Goal: Task Accomplishment & Management: Manage account settings

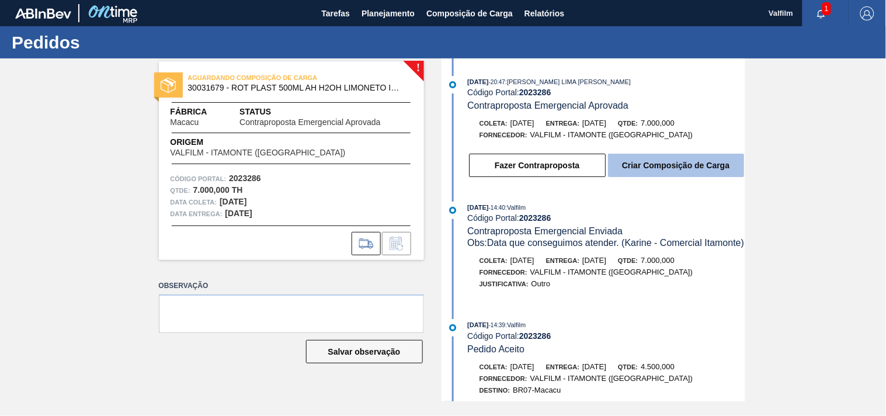
click at [673, 169] on button "Criar Composição de Carga" at bounding box center [676, 165] width 136 height 23
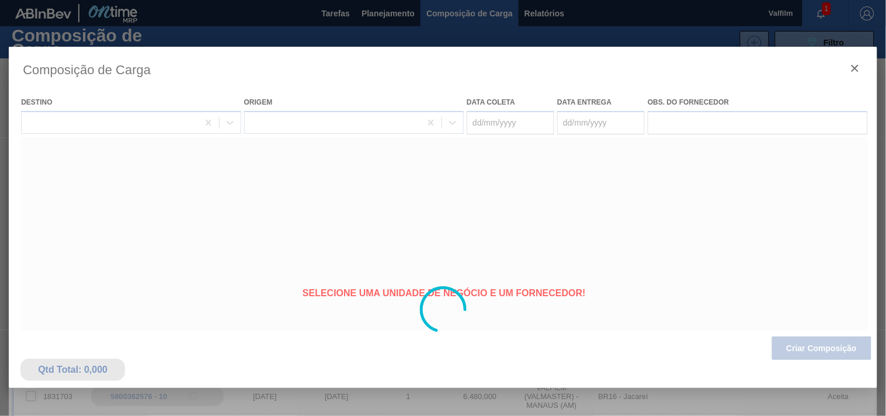
type coleta "14/09/2025"
type entrega "15/09/2025"
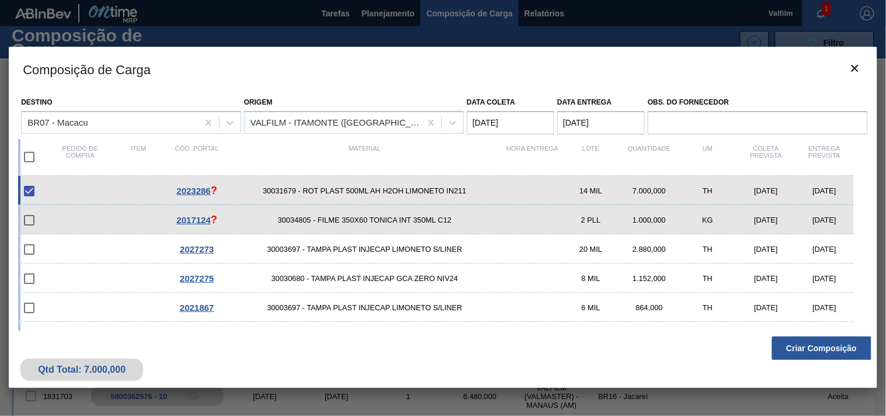
click at [822, 334] on div "Qtd Total: 7.000,000 Criar Composição" at bounding box center [443, 359] width 869 height 57
click at [810, 345] on button "Criar Composição" at bounding box center [821, 348] width 99 height 23
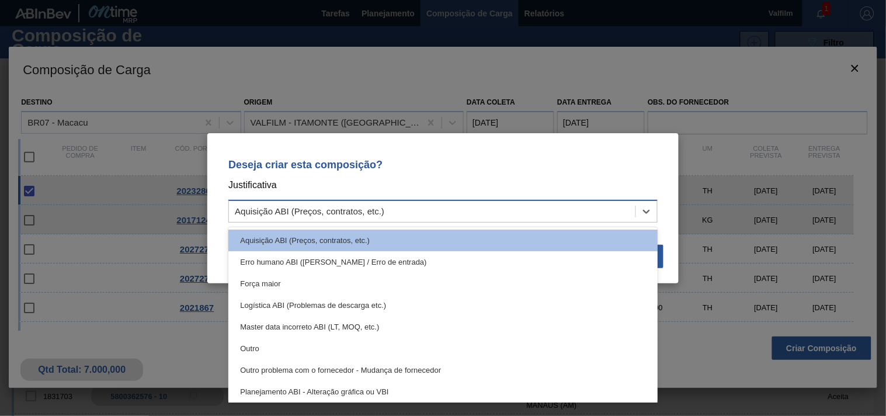
click at [471, 205] on div "Aquisição ABI (Preços, contratos, etc.)" at bounding box center [432, 211] width 407 height 17
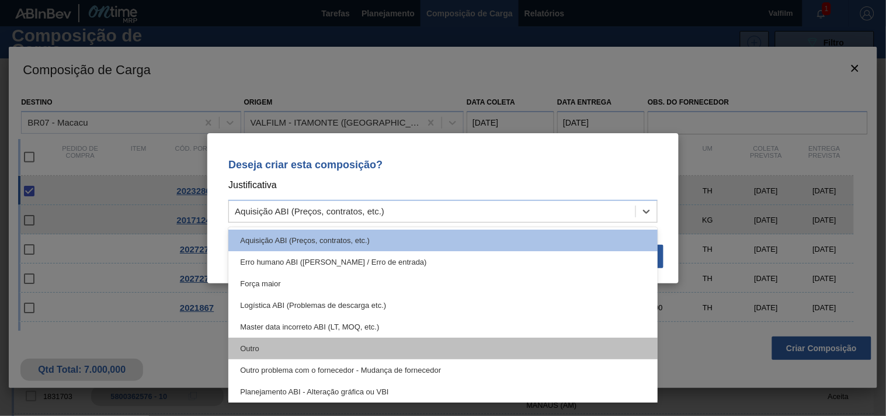
click at [358, 340] on div "Outro" at bounding box center [442, 349] width 429 height 22
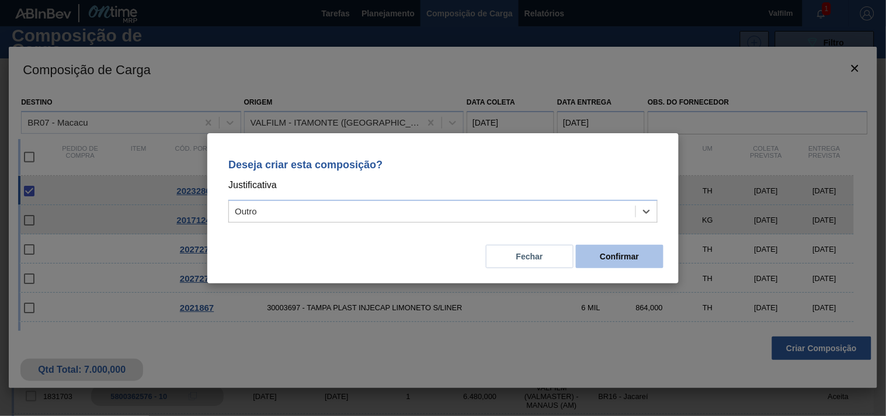
click at [600, 259] on button "Confirmar" at bounding box center [620, 256] width 88 height 23
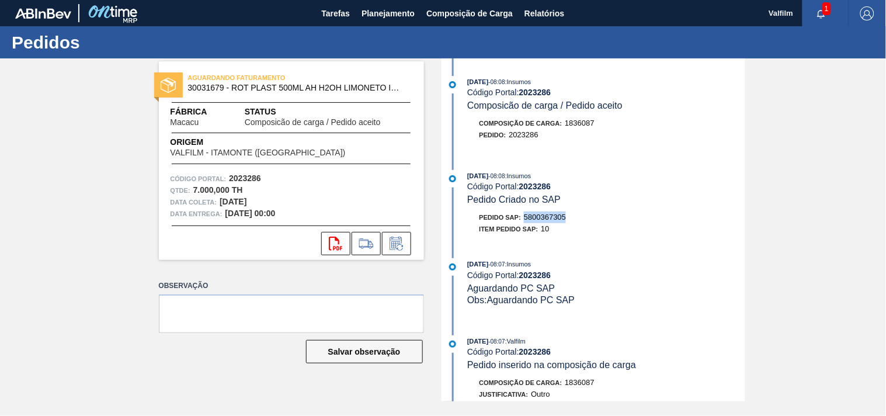
drag, startPoint x: 527, startPoint y: 220, endPoint x: 602, endPoint y: 220, distance: 74.8
click at [602, 220] on div "Pedido SAP: 5800367305" at bounding box center [607, 217] width 278 height 12
copy span "5800367305"
click at [395, 246] on icon at bounding box center [395, 244] width 9 height 7
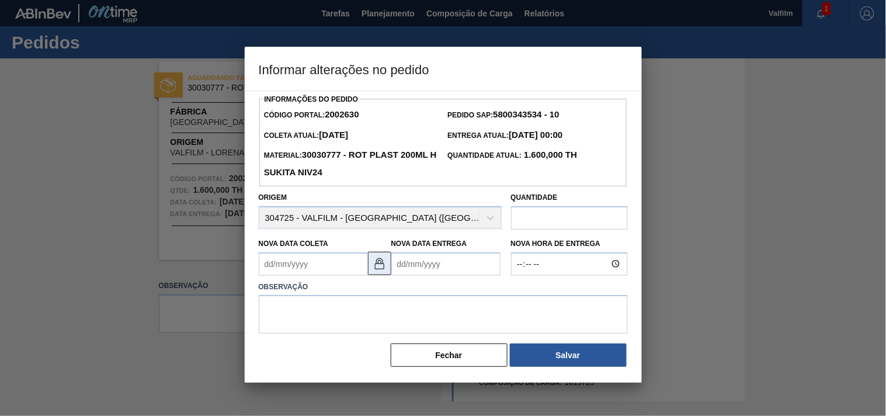
click at [383, 265] on img at bounding box center [380, 263] width 14 height 14
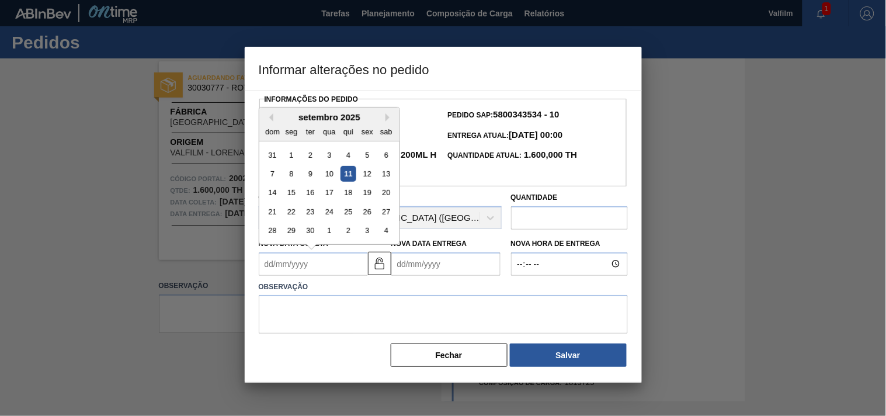
click at [307, 272] on Coleta2002630 "Nova Data Coleta" at bounding box center [313, 263] width 109 height 23
click at [313, 214] on div "23" at bounding box center [310, 212] width 16 height 16
type Coleta2002630 "23/09/2025"
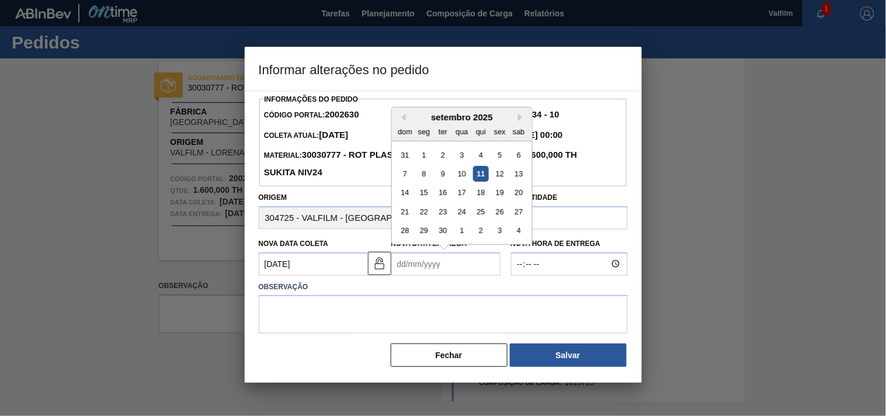
click at [428, 267] on Entrega2002630 "Nova Data Entrega" at bounding box center [445, 263] width 109 height 23
click at [480, 211] on div "25" at bounding box center [481, 212] width 16 height 16
type Entrega2002630 "[DATE]"
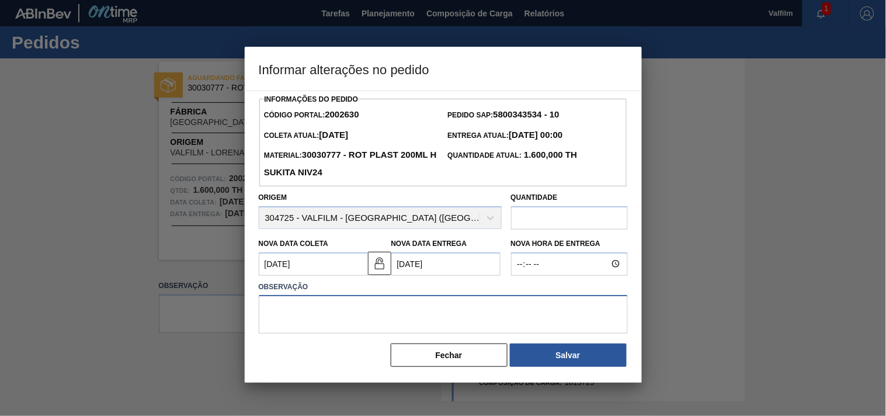
click at [372, 301] on textarea at bounding box center [443, 314] width 369 height 39
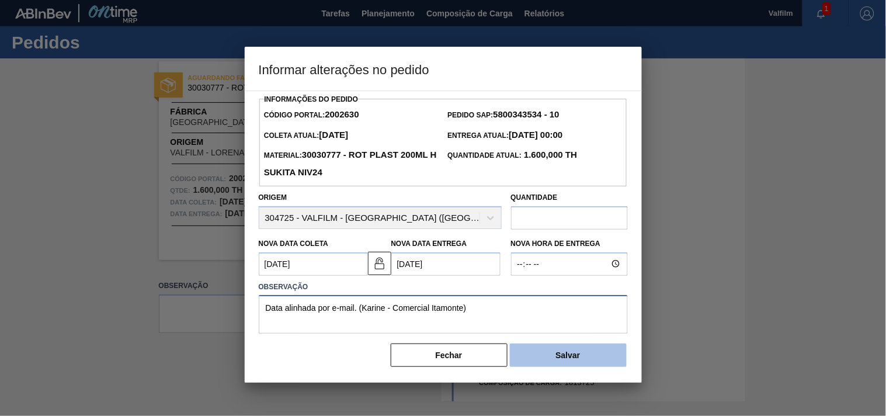
type textarea "Data alinhada por e-mail. (Karine - Comercial Itamonte)"
click at [571, 351] on button "Salvar" at bounding box center [568, 355] width 117 height 23
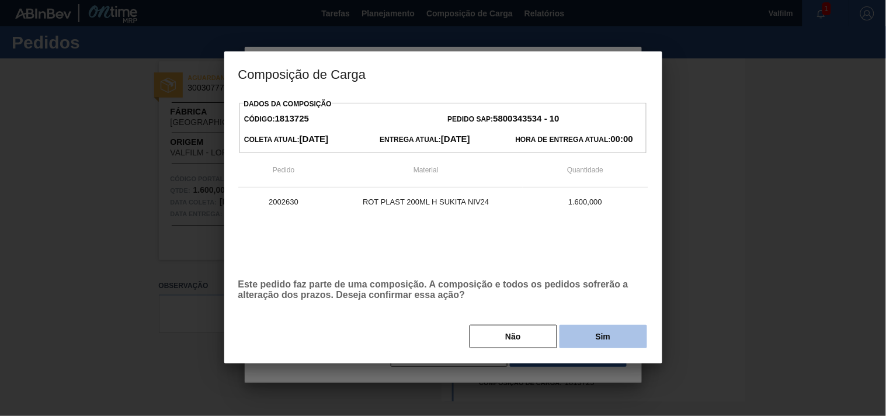
click at [614, 333] on button "Sim" at bounding box center [604, 336] width 88 height 23
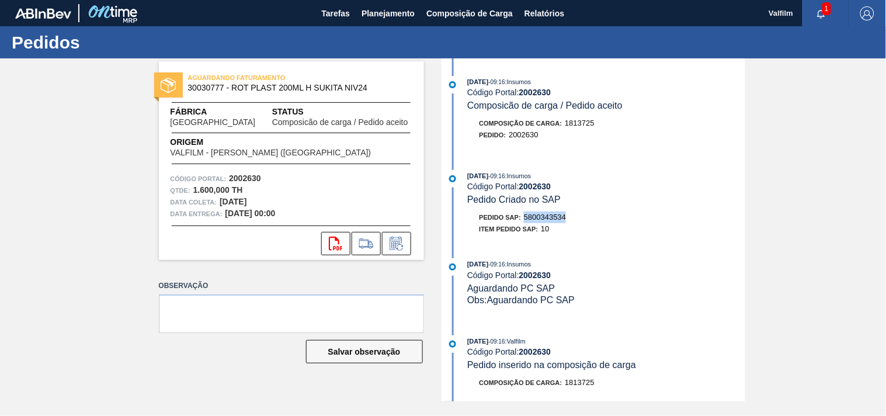
drag, startPoint x: 524, startPoint y: 218, endPoint x: 612, endPoint y: 220, distance: 87.7
click at [612, 220] on div "Pedido SAP: 5800343534" at bounding box center [607, 217] width 278 height 12
copy span "5800343534"
click at [395, 238] on icon at bounding box center [396, 244] width 19 height 14
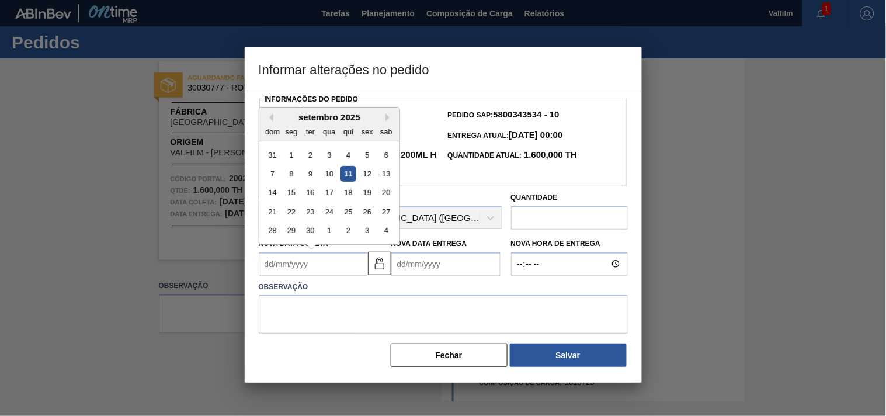
click at [306, 273] on Coleta2002630 "Nova Data Coleta" at bounding box center [313, 263] width 109 height 23
drag, startPoint x: 312, startPoint y: 213, endPoint x: 352, endPoint y: 222, distance: 41.4
click at [312, 213] on div "23" at bounding box center [310, 212] width 16 height 16
type Coleta2002630 "23/09/2025"
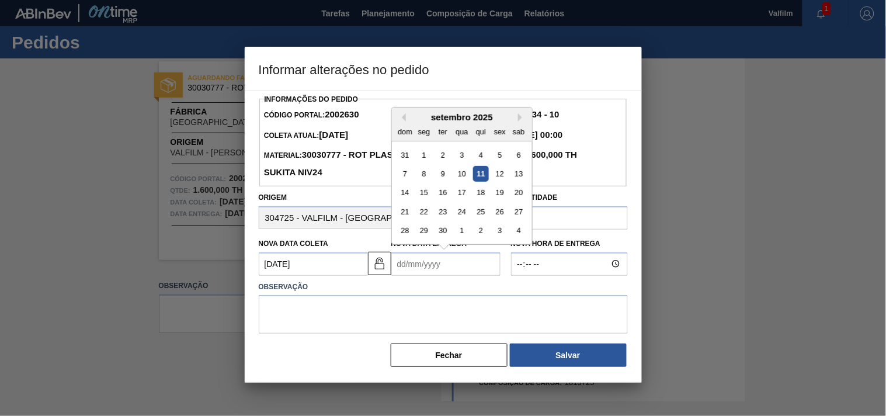
click at [447, 269] on Entrega2002630 "Nova Data Entrega" at bounding box center [445, 263] width 109 height 23
drag, startPoint x: 476, startPoint y: 214, endPoint x: 477, endPoint y: 223, distance: 8.2
click at [476, 214] on div "25" at bounding box center [481, 212] width 16 height 16
type Entrega2002630 "25/09/2025"
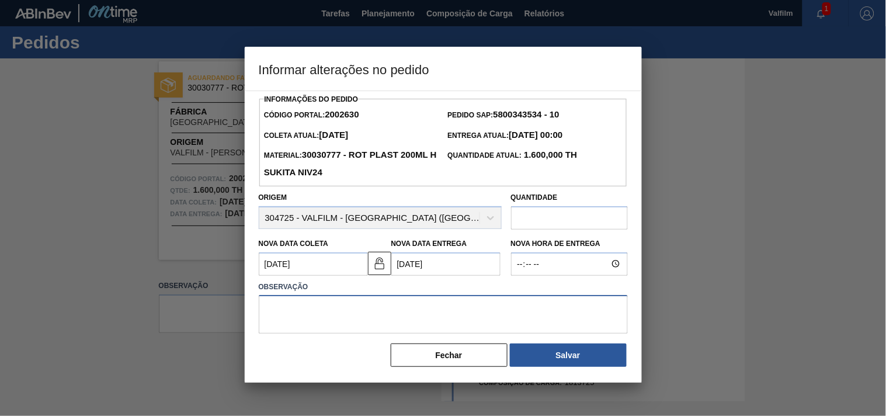
click at [409, 331] on textarea at bounding box center [443, 314] width 369 height 39
type textarea "."
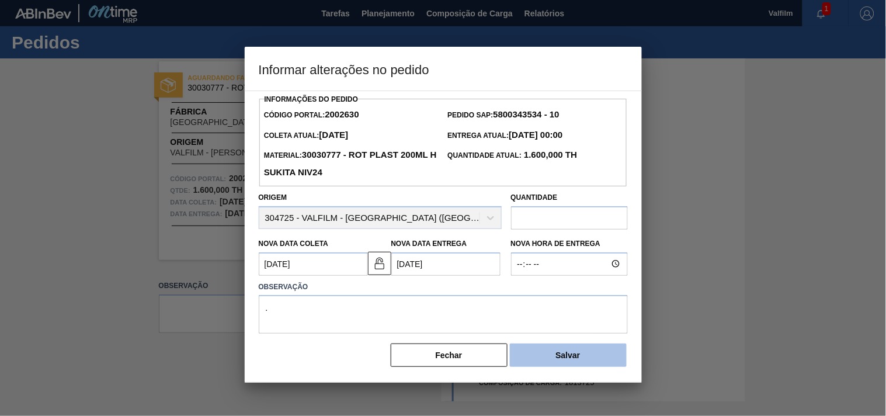
click at [576, 360] on button "Salvar" at bounding box center [568, 355] width 117 height 23
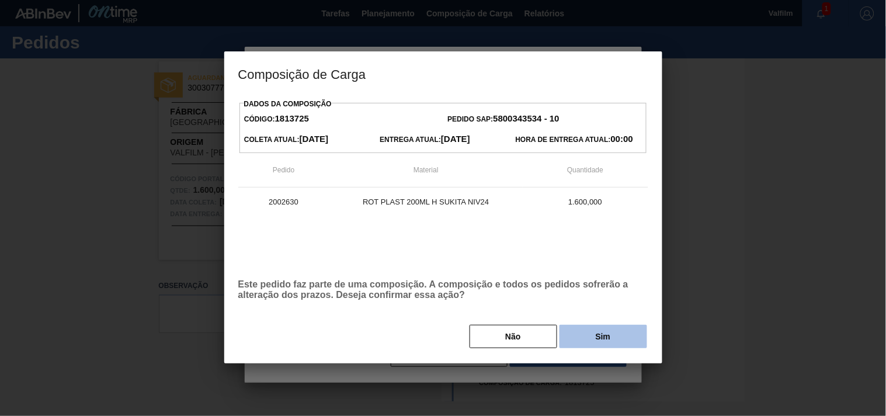
click at [581, 345] on button "Sim" at bounding box center [604, 336] width 88 height 23
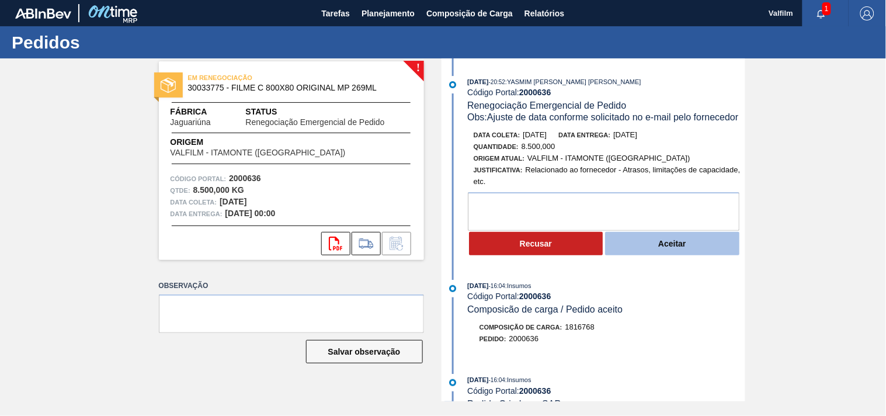
click at [679, 246] on button "Aceitar" at bounding box center [672, 243] width 134 height 23
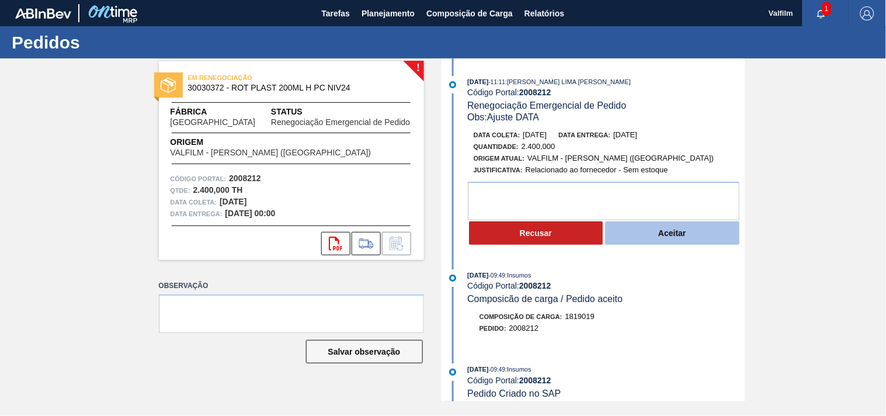
click at [663, 238] on button "Aceitar" at bounding box center [672, 232] width 134 height 23
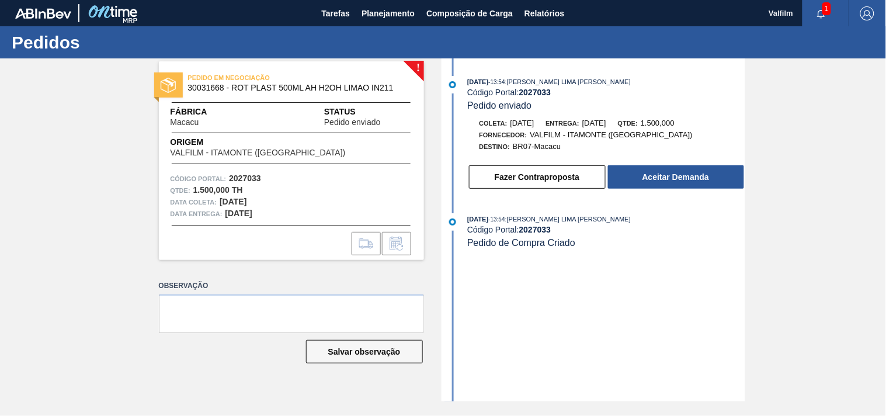
click at [636, 125] on div "[PERSON_NAME]: [DATE] Entrega: [DATE] Qtde: 1.500,000" at bounding box center [607, 123] width 278 height 12
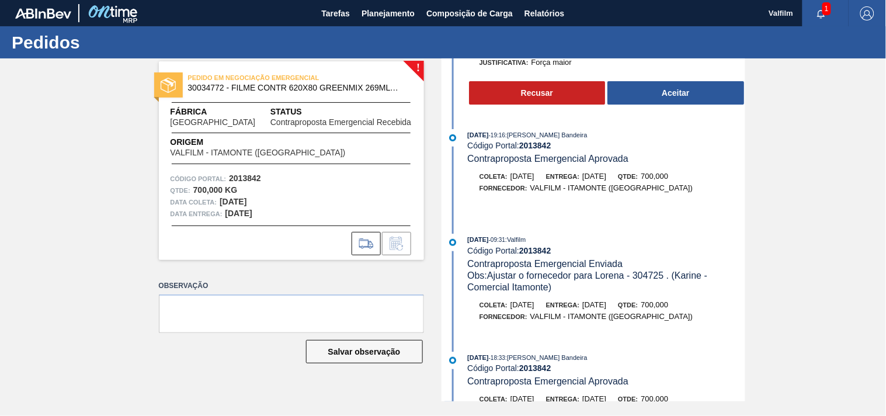
scroll to position [130, 0]
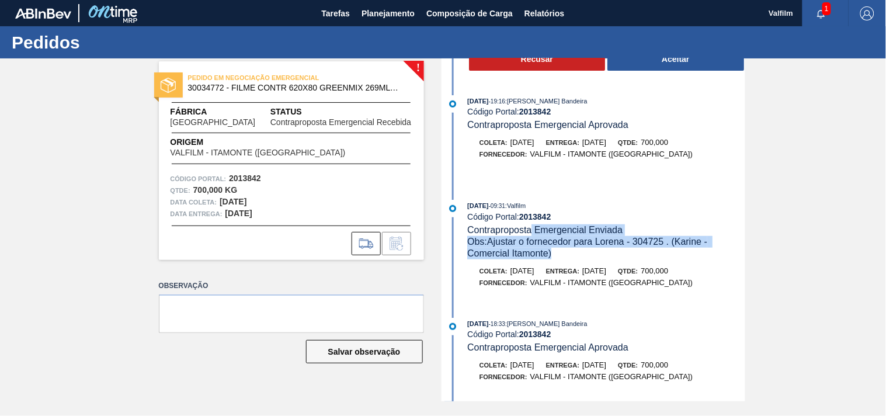
drag, startPoint x: 532, startPoint y: 231, endPoint x: 688, endPoint y: 254, distance: 157.6
click at [688, 254] on div "[DATE] 09:31 : Valfilm Código Portal: 2013842 Contraproposta Emergencial Enviad…" at bounding box center [606, 229] width 278 height 59
click at [688, 254] on div "Obs: Ajustar o fornecedor para Lorena - 304725 . (Karine - Comercial Itamonte)" at bounding box center [606, 247] width 278 height 23
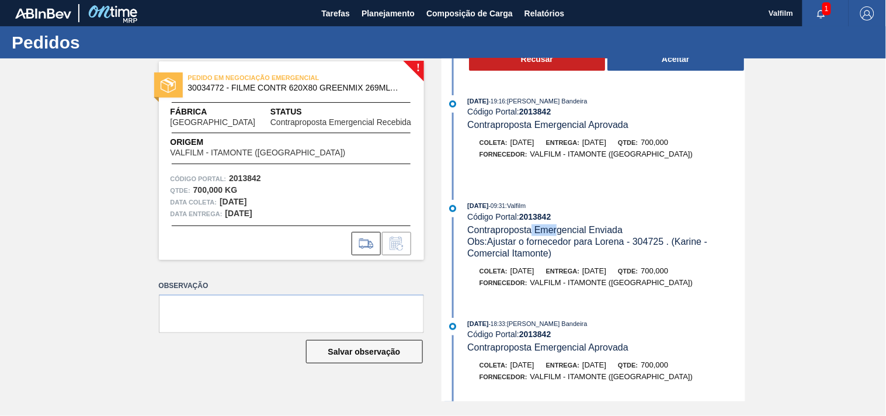
drag, startPoint x: 530, startPoint y: 234, endPoint x: 594, endPoint y: 238, distance: 63.8
click at [594, 235] on span "Contraproposta Emergencial Enviada" at bounding box center [544, 230] width 155 height 10
click at [606, 235] on span "Contraproposta Emergencial Enviada" at bounding box center [544, 230] width 155 height 10
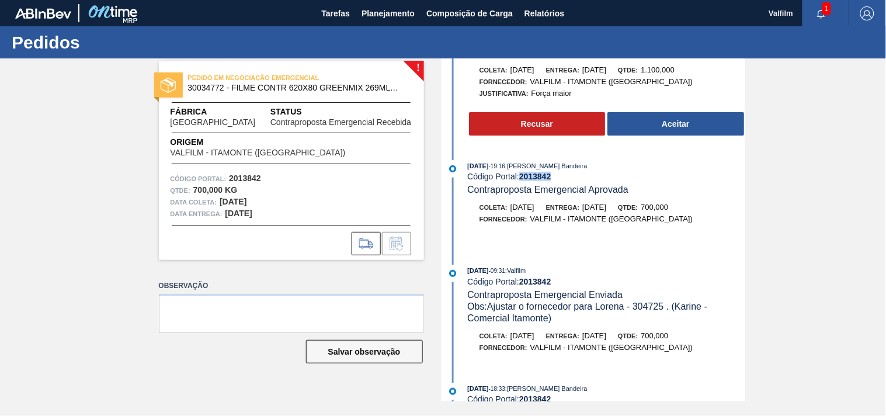
drag, startPoint x: 523, startPoint y: 177, endPoint x: 553, endPoint y: 179, distance: 29.3
click at [552, 179] on strong "2013842" at bounding box center [535, 176] width 32 height 9
copy strong "2013842"
click at [650, 222] on div "Fornecedor: VALFILM - ITAMONTE (MG)" at bounding box center [607, 219] width 278 height 12
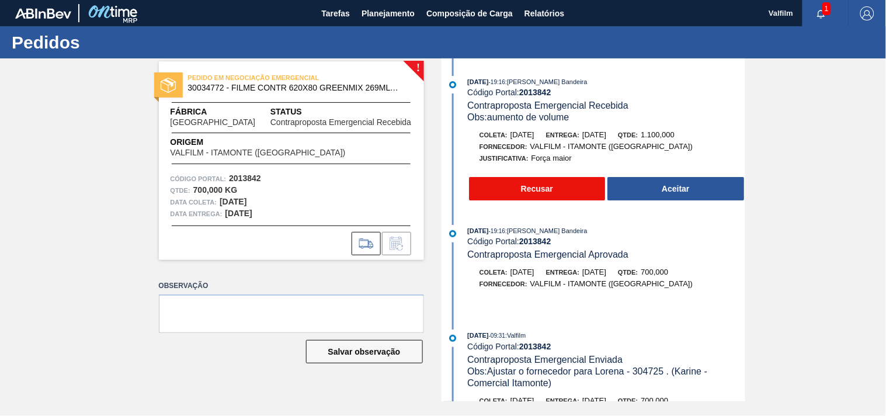
click at [514, 191] on button "Recusar" at bounding box center [537, 188] width 137 height 23
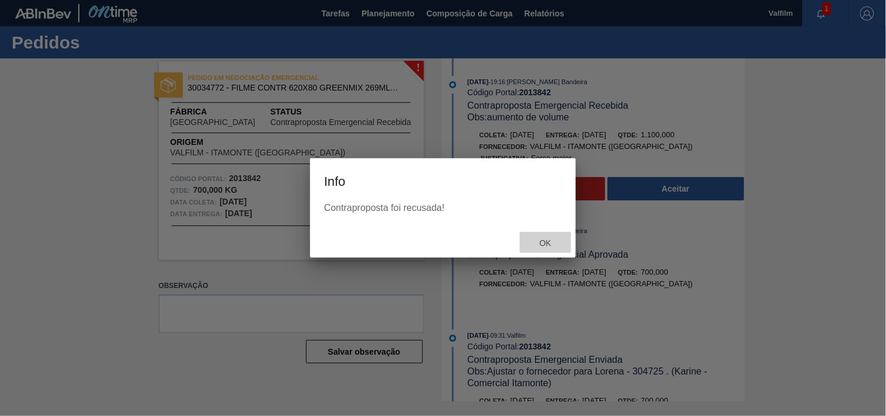
click at [555, 248] on div "Ok" at bounding box center [545, 243] width 51 height 22
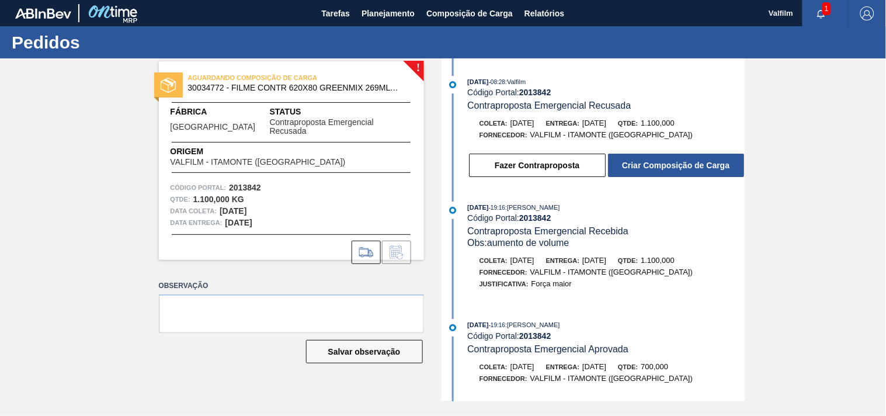
click at [428, 169] on div "! AGUARDANDO COMPOSIÇÃO DE CARGA 30034772 - FILME CONTR 620X80 GREENMIX 269ML H…" at bounding box center [443, 229] width 886 height 343
click at [518, 168] on button "Fazer Contraproposta" at bounding box center [537, 165] width 137 height 23
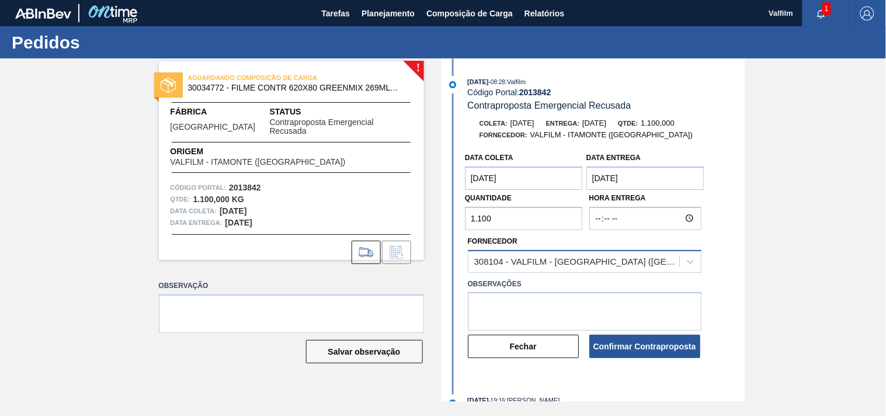
click at [525, 267] on div "308104 - VALFILM - ITAMONTE (MG)" at bounding box center [574, 261] width 211 height 17
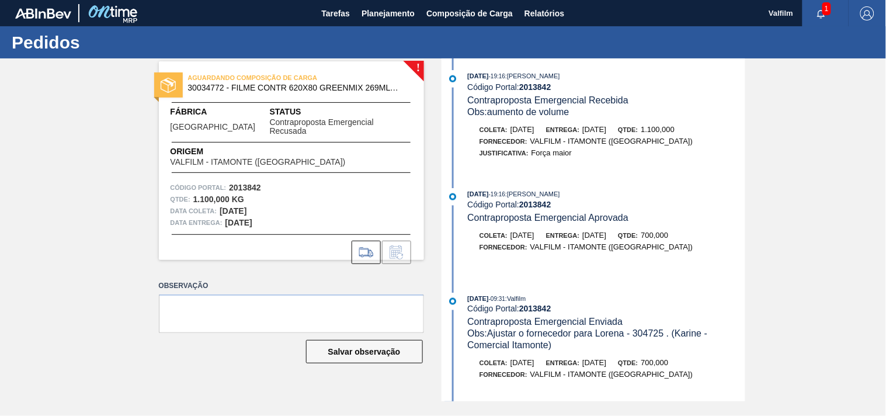
scroll to position [389, 0]
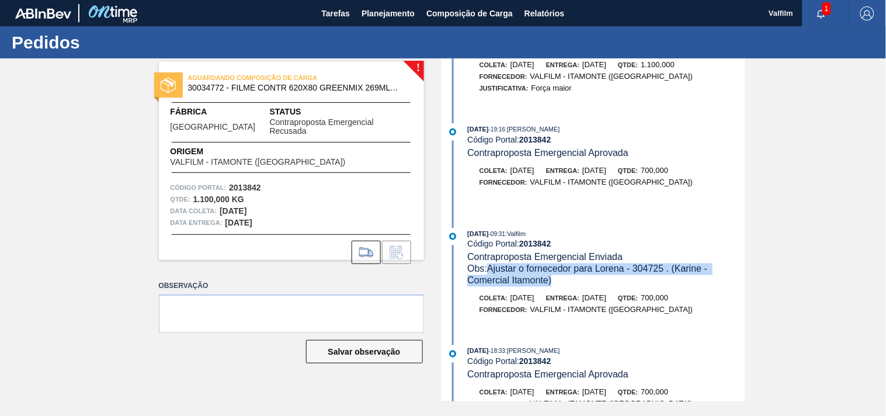
drag, startPoint x: 490, startPoint y: 273, endPoint x: 571, endPoint y: 292, distance: 83.5
click at [571, 292] on div "09/09/2025 - 09:31 : Valfilm Código Portal: 2013842 Contraproposta Emergencial …" at bounding box center [595, 278] width 301 height 100
copy span "Ajustar o fornecedor para Lorena - 304725 . (Karine - Comercial Itamonte)"
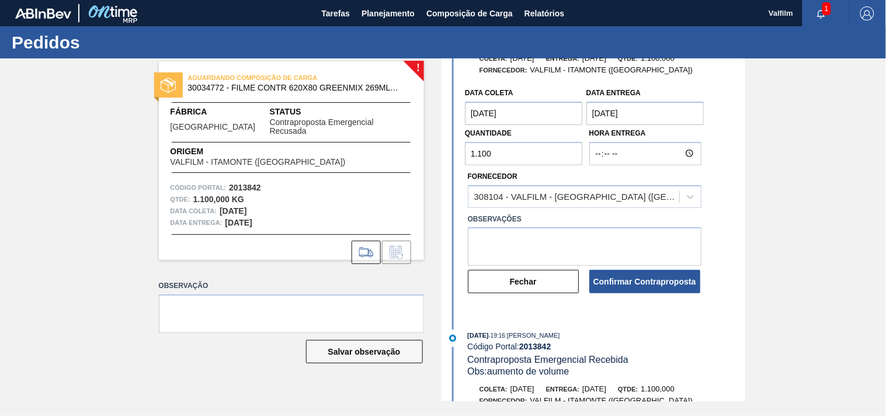
scroll to position [0, 0]
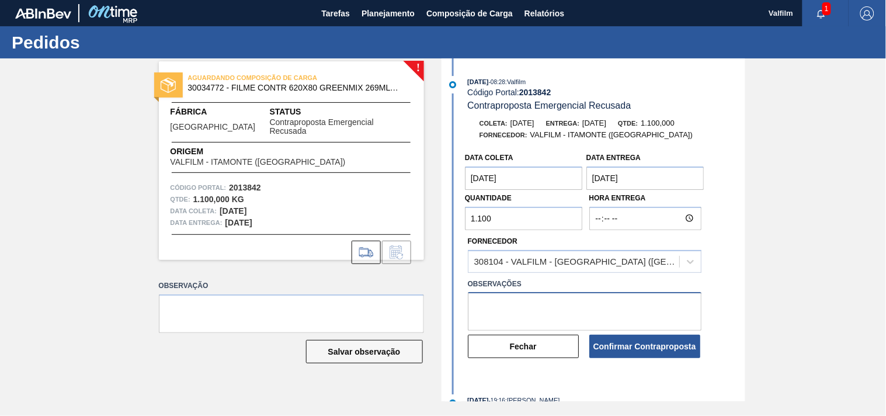
click at [498, 329] on textarea at bounding box center [585, 311] width 234 height 39
paste textarea "Ajustar o fornecedor para Lorena - 304725 . (Karine - Comercial Itamonte)"
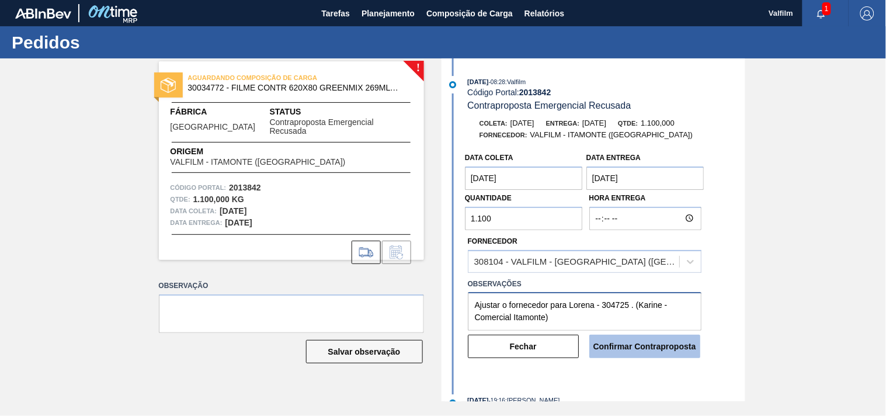
type textarea "Ajustar o fornecedor para Lorena - 304725 . (Karine - Comercial Itamonte)"
click at [637, 348] on button "Confirmar Contraproposta" at bounding box center [645, 346] width 111 height 23
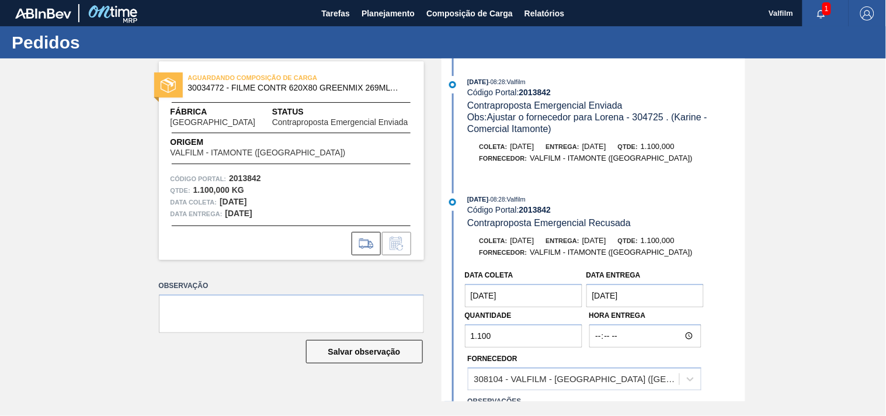
drag, startPoint x: 813, startPoint y: 168, endPoint x: 807, endPoint y: 164, distance: 7.6
click at [813, 168] on div "AGUARDANDO COMPOSIÇÃO DE CARGA 30034772 - FILME CONTR 620X80 GREENMIX 269ML HO …" at bounding box center [443, 229] width 886 height 343
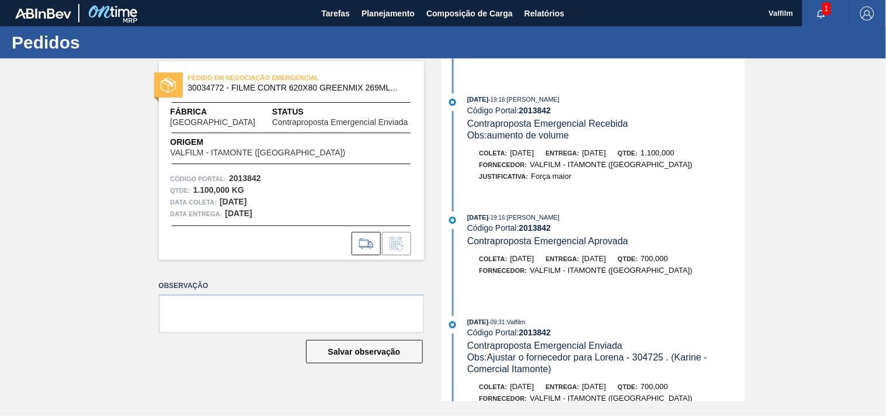
scroll to position [259, 0]
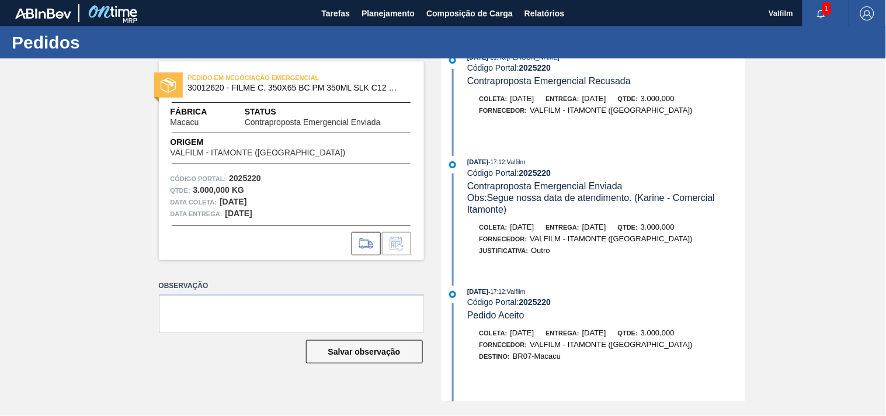
scroll to position [317, 0]
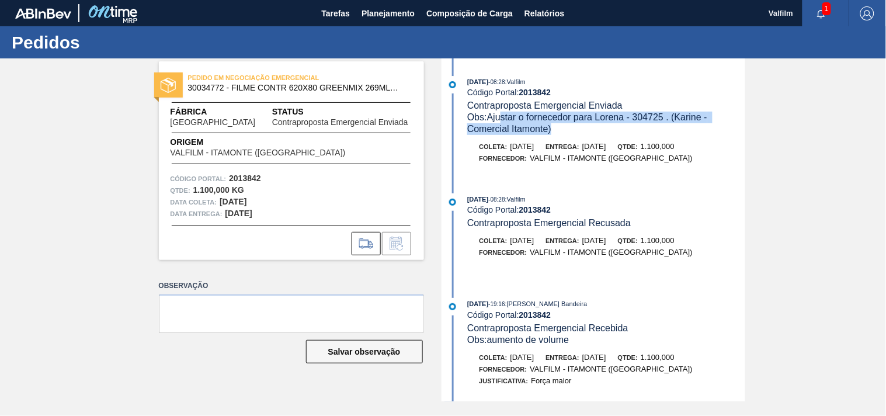
drag, startPoint x: 563, startPoint y: 124, endPoint x: 603, endPoint y: 137, distance: 42.3
click at [602, 137] on div "11/09/2025 - 08:28 : Valfilm Código Portal: 2013842 Contraproposta Emergencial …" at bounding box center [595, 126] width 301 height 100
click at [603, 137] on div "11/09/2025 - 08:28 : Valfilm Código Portal: 2013842 Contraproposta Emergencial …" at bounding box center [595, 126] width 301 height 100
drag, startPoint x: 562, startPoint y: 116, endPoint x: 652, endPoint y: 130, distance: 91.2
click at [652, 130] on div "Obs: Ajustar o fornecedor para Lorena - 304725 . (Karine - Comercial Itamonte)" at bounding box center [606, 123] width 278 height 23
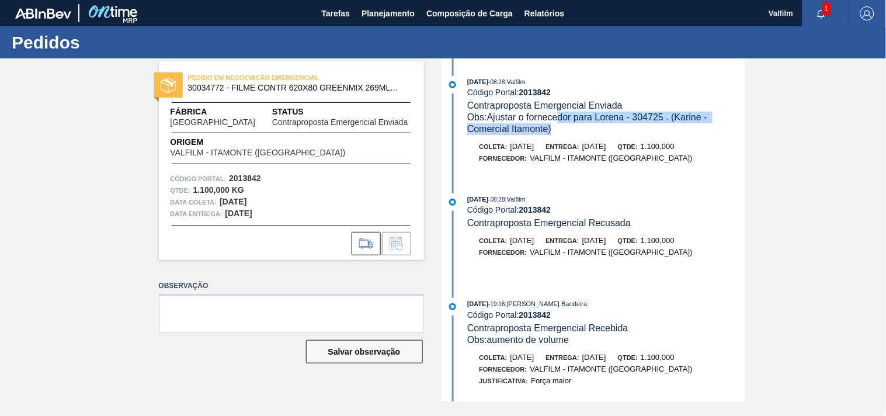
click at [652, 130] on div "Obs: Ajustar o fornecedor para Lorena - 304725 . (Karine - Comercial Itamonte)" at bounding box center [606, 123] width 278 height 23
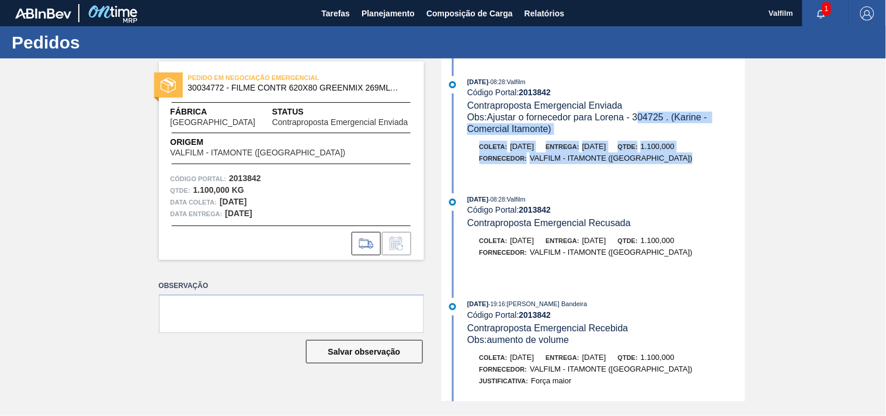
drag, startPoint x: 682, startPoint y: 124, endPoint x: 697, endPoint y: 162, distance: 40.1
click at [697, 162] on div "[DATE] 08:28 : Valfilm Código Portal: 2013842 Contraproposta Emergencial Enviad…" at bounding box center [595, 126] width 301 height 100
click at [696, 162] on div "Fornecedor: VALFILM - [GEOGRAPHIC_DATA] ([GEOGRAPHIC_DATA])" at bounding box center [607, 158] width 278 height 12
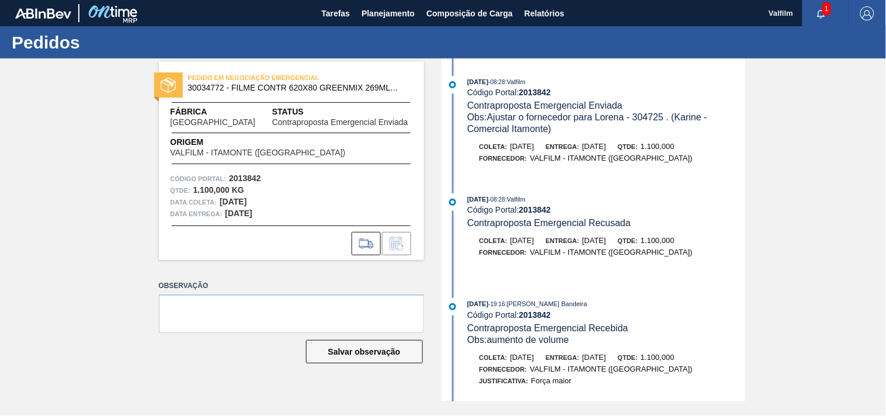
click at [611, 228] on span "Contraproposta Emergencial Recusada" at bounding box center [549, 223] width 164 height 10
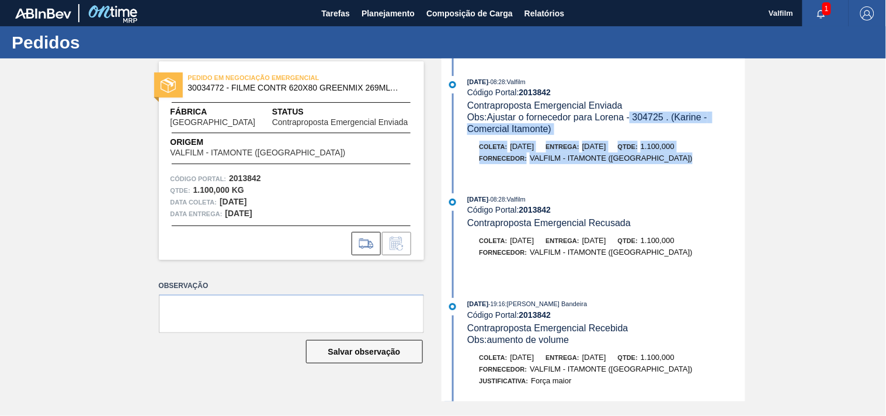
drag, startPoint x: 631, startPoint y: 113, endPoint x: 686, endPoint y: 161, distance: 72.9
click at [684, 161] on div "[DATE] 08:28 : Valfilm Código Portal: 2013842 Contraproposta Emergencial Enviad…" at bounding box center [595, 126] width 301 height 100
click at [686, 161] on div "Fornecedor: VALFILM - [GEOGRAPHIC_DATA] ([GEOGRAPHIC_DATA])" at bounding box center [607, 158] width 278 height 12
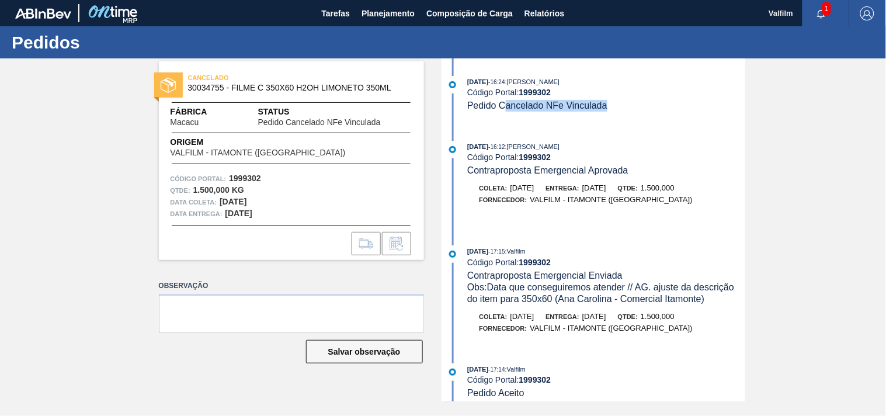
click at [608, 116] on div "[DATE] 16:24 : [PERSON_NAME] Código Portal: 1999302 Pedido Cancelado NFe Vincul…" at bounding box center [595, 99] width 301 height 47
drag, startPoint x: 527, startPoint y: 102, endPoint x: 598, endPoint y: 112, distance: 72.0
click at [598, 112] on div "[DATE] 16:24 : [PERSON_NAME] Bandeira Código Portal: 1999302 Pedido Cancelado N…" at bounding box center [595, 99] width 301 height 47
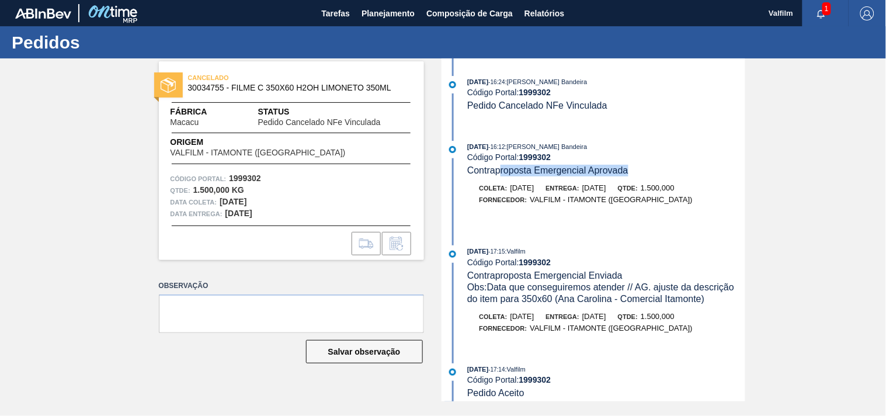
drag, startPoint x: 509, startPoint y: 176, endPoint x: 637, endPoint y: 176, distance: 127.9
click at [637, 176] on div "[DATE] 16:12 : [PERSON_NAME] Bandeira Código Portal: 1999302 Contraproposta Eme…" at bounding box center [606, 159] width 278 height 36
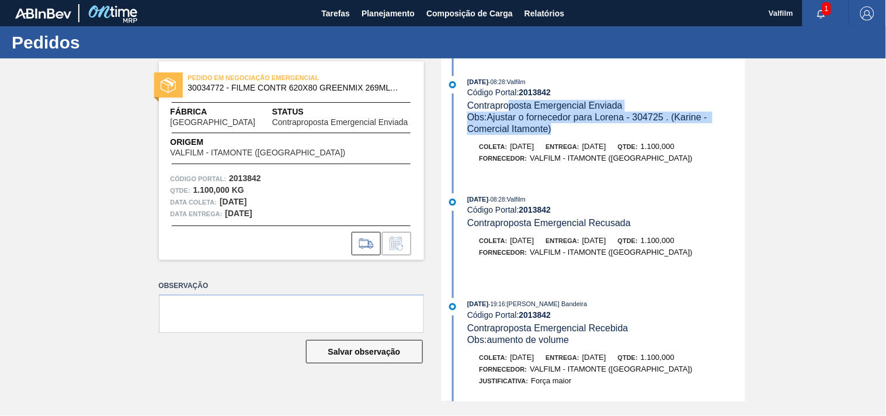
drag, startPoint x: 529, startPoint y: 113, endPoint x: 564, endPoint y: 124, distance: 36.8
click at [564, 124] on div "11/09/2025 - 08:28 : Valfilm Código Portal: 2013842 Contraproposta Emergencial …" at bounding box center [606, 105] width 278 height 59
click at [564, 124] on div "Obs: Ajustar o fornecedor para Lorena - 304725 . (Karine - Comercial Itamonte)" at bounding box center [606, 123] width 278 height 23
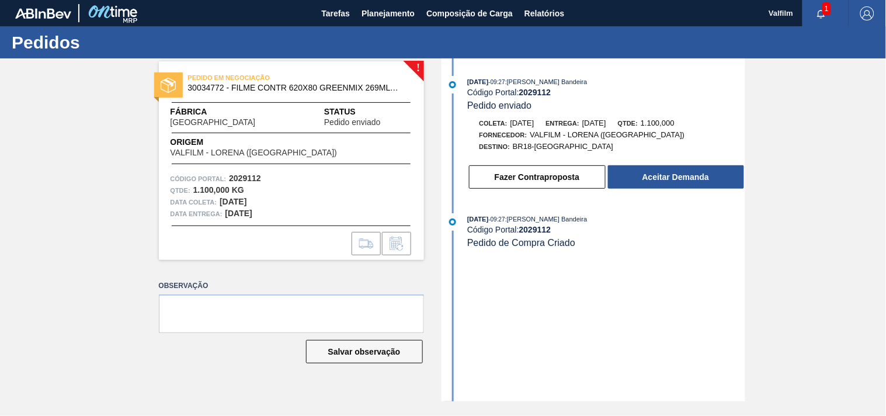
click at [514, 351] on div "[DATE] 09:27 : [PERSON_NAME] Bandeira Código Portal: 2029112 Pedido enviado Col…" at bounding box center [595, 229] width 301 height 343
